Goal: Information Seeking & Learning: Learn about a topic

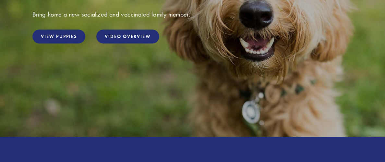
scroll to position [163, 0]
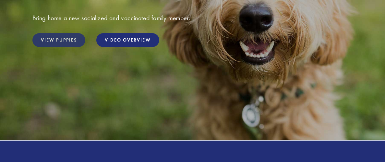
click at [60, 36] on link "View Puppies" at bounding box center [58, 40] width 53 height 14
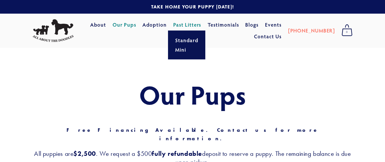
click at [201, 28] on link "Past Litters" at bounding box center [187, 24] width 28 height 7
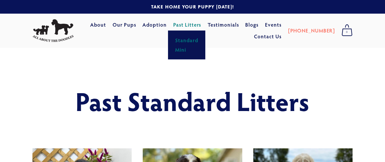
click at [199, 53] on link "Mini" at bounding box center [186, 49] width 27 height 9
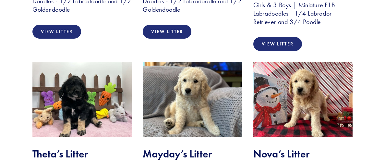
scroll to position [1605, 0]
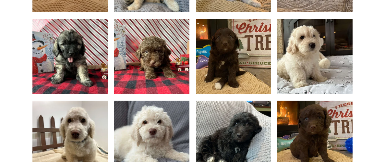
scroll to position [489, 0]
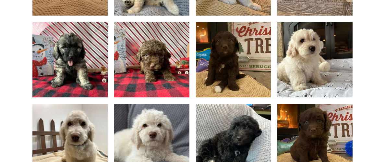
click at [202, 84] on img at bounding box center [233, 59] width 100 height 75
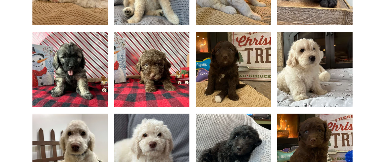
scroll to position [313, 0]
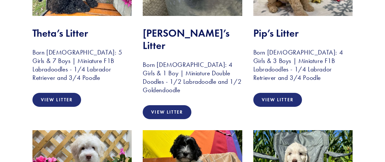
scroll to position [1158, 0]
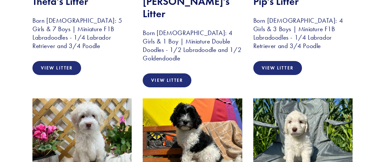
scroll to position [1197, 0]
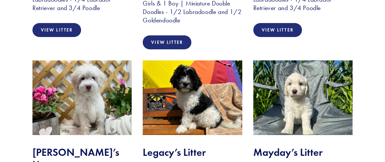
scroll to position [1230, 0]
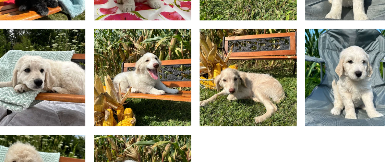
scroll to position [454, 0]
